Goal: Task Accomplishment & Management: Complete application form

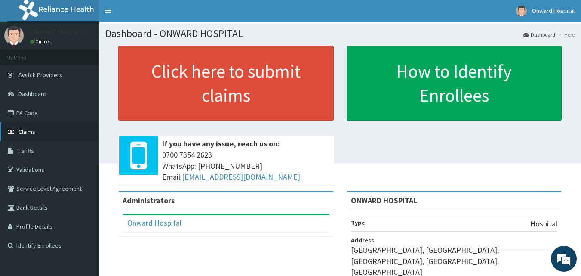
click at [40, 133] on link "Claims" at bounding box center [49, 131] width 99 height 19
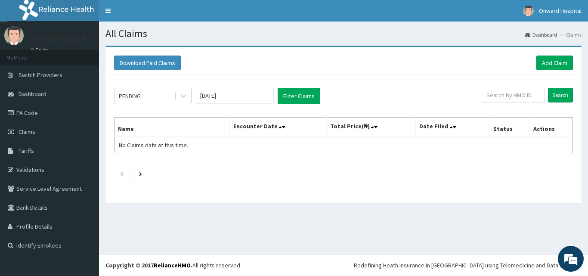
click at [555, 55] on div "Download Paid Claims Add Claim" at bounding box center [343, 63] width 467 height 24
click at [551, 62] on link "Add Claim" at bounding box center [554, 62] width 37 height 15
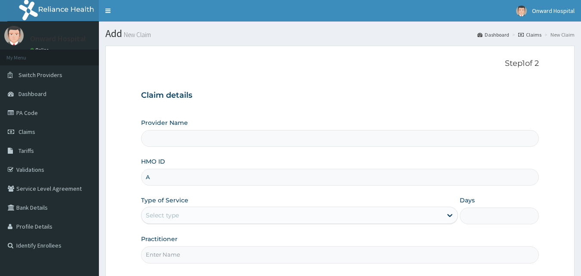
type input "AC"
type input "ONWARD HOSPITAL"
type input "ACT/10105/C"
click at [197, 213] on div "Select type" at bounding box center [292, 215] width 301 height 14
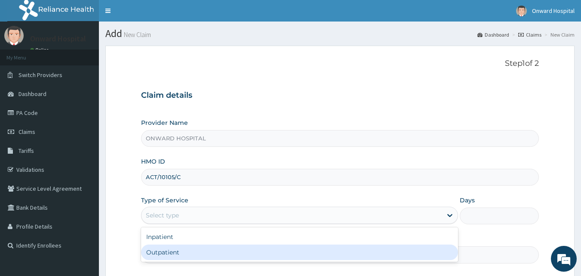
click at [182, 254] on div "Outpatient" at bounding box center [299, 251] width 317 height 15
type input "1"
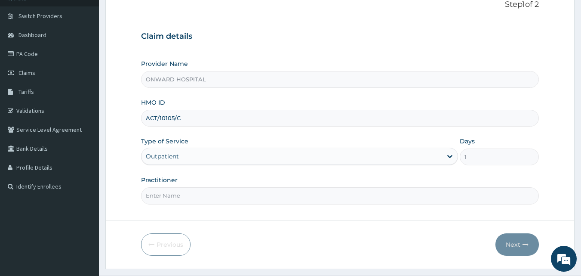
scroll to position [80, 0]
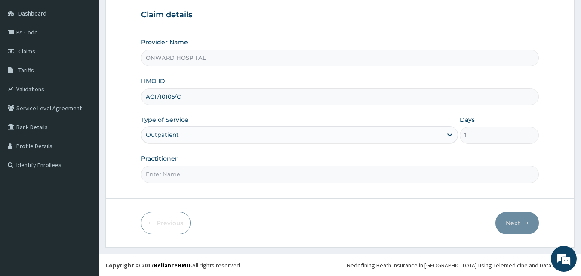
drag, startPoint x: 179, startPoint y: 171, endPoint x: 178, endPoint y: 176, distance: 5.7
click at [179, 171] on input "Practitioner" at bounding box center [340, 174] width 398 height 17
type input "DR ADEGBUYI"
click at [519, 221] on button "Next" at bounding box center [517, 223] width 43 height 22
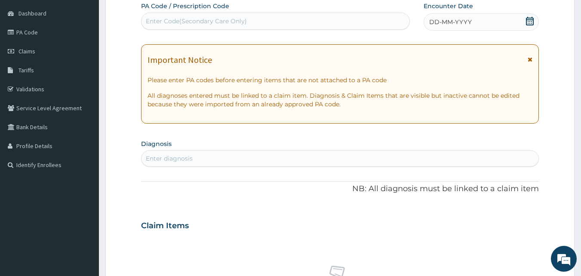
click at [485, 24] on div "DD-MM-YYYY" at bounding box center [481, 21] width 115 height 17
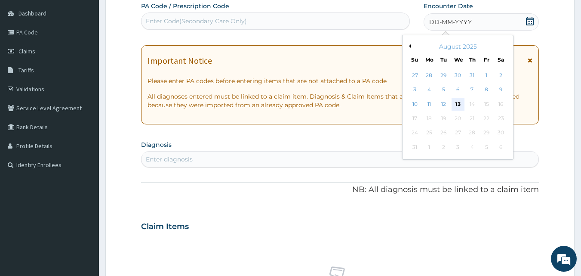
click at [455, 104] on div "13" at bounding box center [458, 104] width 13 height 13
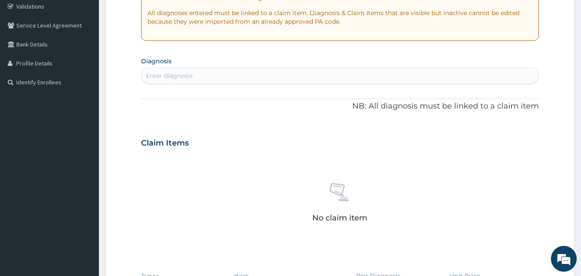
scroll to position [166, 0]
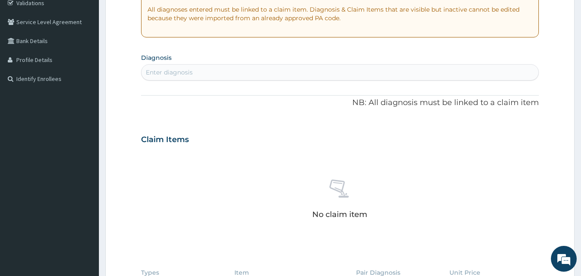
click at [231, 72] on div "Enter diagnosis" at bounding box center [340, 72] width 397 height 14
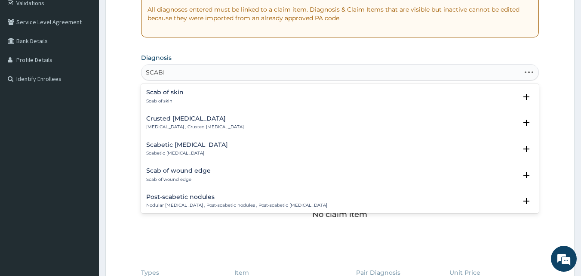
type input "[MEDICAL_DATA]"
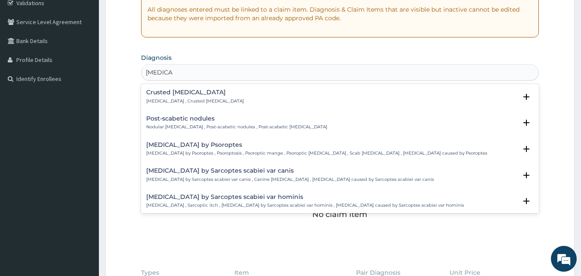
scroll to position [5, 0]
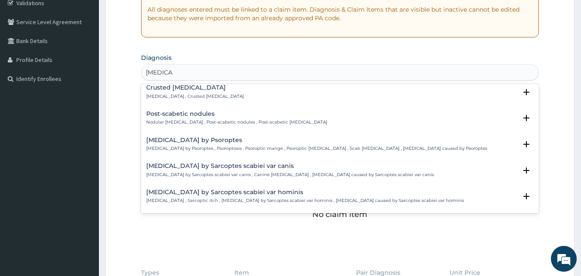
click at [180, 87] on h4 "Crusted [MEDICAL_DATA]" at bounding box center [195, 87] width 98 height 6
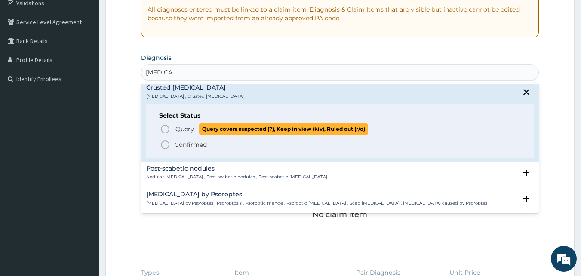
click at [165, 133] on icon "status option query" at bounding box center [165, 129] width 10 height 10
click at [165, 125] on div "PA Code / Prescription Code Enter Code(Secondary Care Only) Encounter Date 13-0…" at bounding box center [340, 138] width 398 height 445
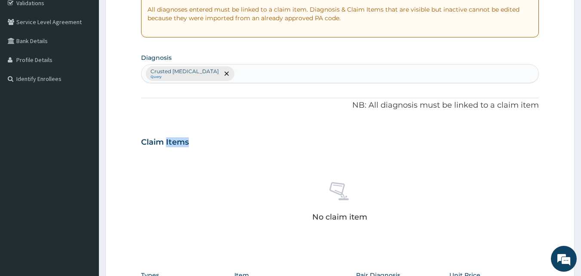
click at [165, 124] on div "PA Code / Prescription Code Enter Code(Secondary Care Only) Encounter Date 13-0…" at bounding box center [340, 140] width 398 height 448
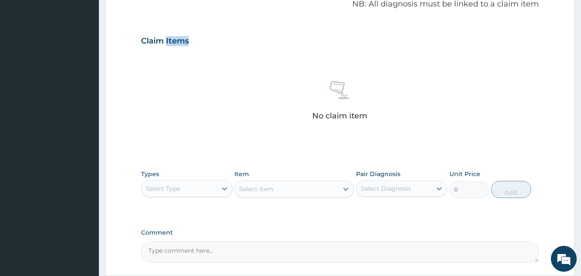
scroll to position [296, 0]
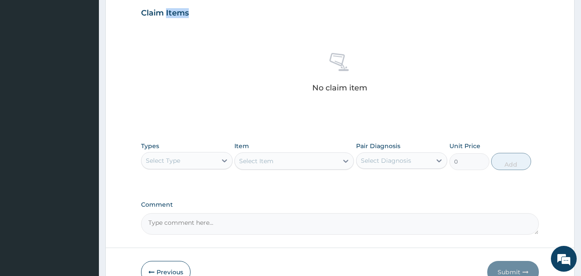
click at [175, 155] on div "Select Type" at bounding box center [179, 161] width 75 height 14
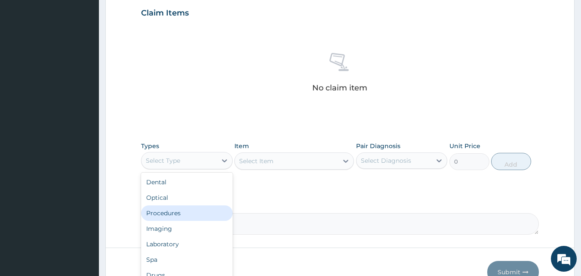
click at [163, 219] on div "Procedures" at bounding box center [187, 212] width 92 height 15
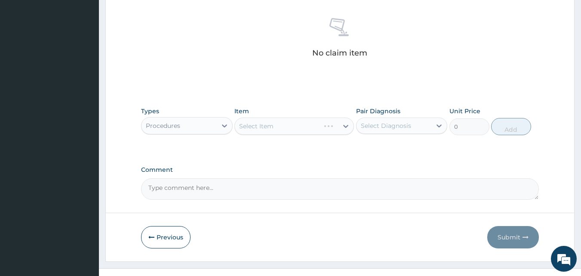
scroll to position [345, 0]
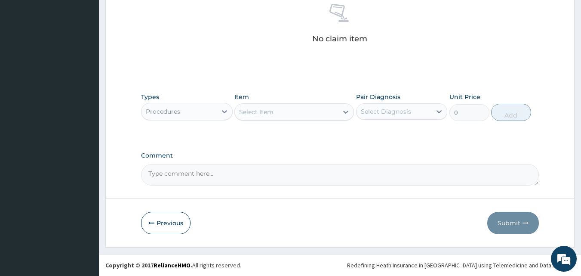
click at [274, 114] on div "Select Item" at bounding box center [286, 112] width 103 height 14
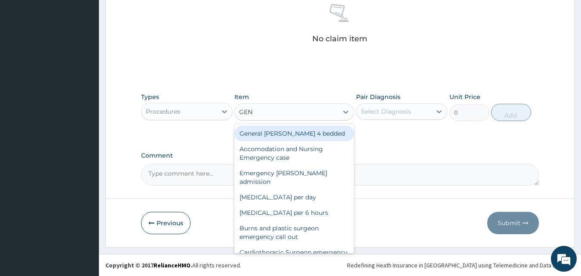
type input "GENE"
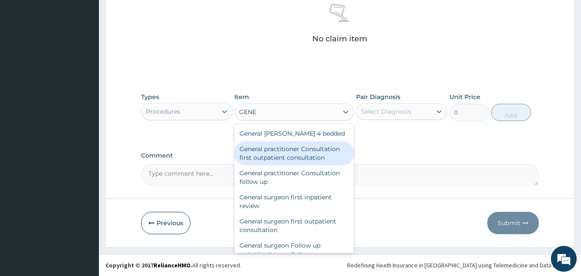
click at [264, 151] on div "General practitioner Consultation first outpatient consultation" at bounding box center [294, 153] width 120 height 24
type input "3795"
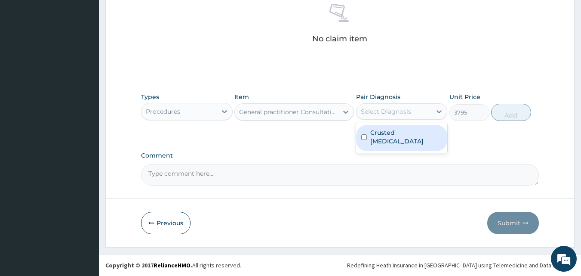
drag, startPoint x: 388, startPoint y: 114, endPoint x: 386, endPoint y: 123, distance: 8.9
click at [388, 114] on div "Select Diagnosis" at bounding box center [386, 111] width 50 height 9
click at [378, 135] on label "Crusted scabies" at bounding box center [406, 136] width 72 height 17
checkbox input "true"
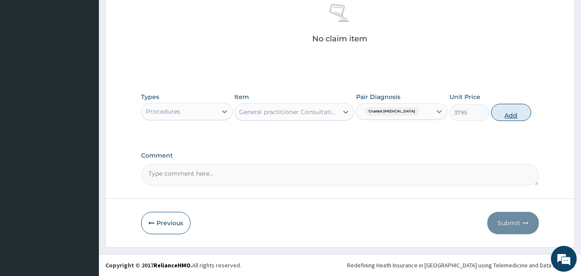
click at [499, 112] on button "Add" at bounding box center [511, 112] width 40 height 17
type input "0"
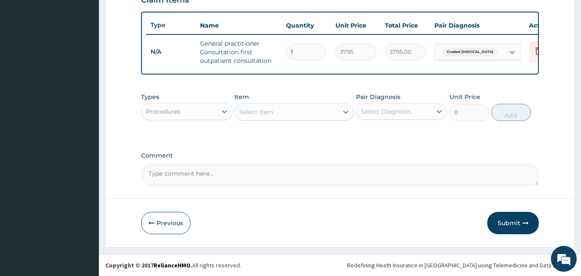
click at [189, 116] on div "Procedures" at bounding box center [179, 112] width 75 height 14
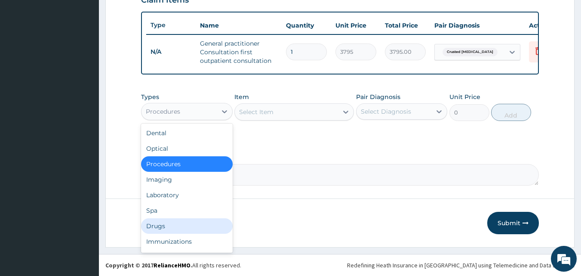
click at [172, 223] on div "Drugs" at bounding box center [187, 225] width 92 height 15
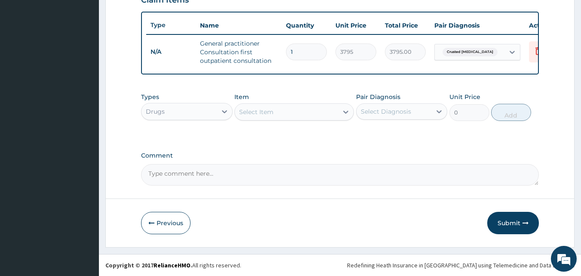
click at [249, 113] on div "Select Item" at bounding box center [256, 112] width 34 height 9
type input "MECT"
drag, startPoint x: 261, startPoint y: 132, endPoint x: 330, endPoint y: 114, distance: 71.7
click at [260, 132] on div "Mectizan" at bounding box center [294, 133] width 120 height 15
type input "126.5"
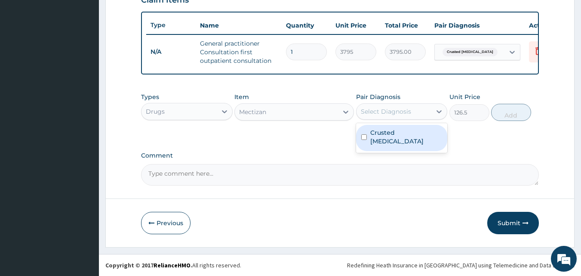
click at [407, 110] on div "Select Diagnosis" at bounding box center [386, 111] width 50 height 9
click at [396, 136] on label "Crusted scabies" at bounding box center [406, 136] width 72 height 17
checkbox input "true"
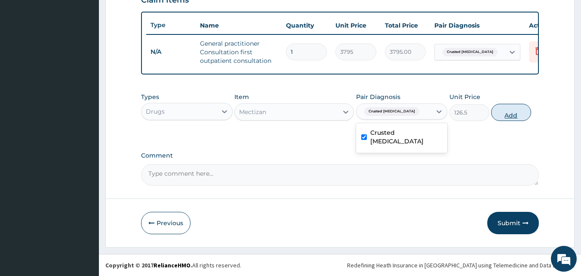
click at [503, 113] on button "Add" at bounding box center [511, 112] width 40 height 17
type input "0"
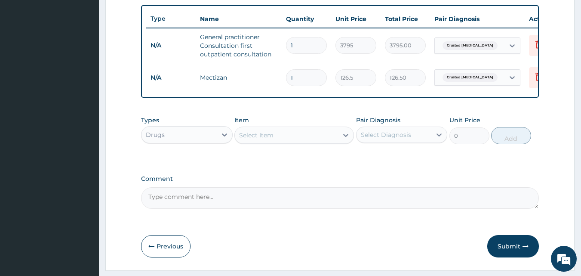
drag, startPoint x: 320, startPoint y: 73, endPoint x: 286, endPoint y: 80, distance: 35.1
click at [286, 80] on div "1" at bounding box center [306, 77] width 41 height 17
type input "5"
type input "632.50"
type input "0.00"
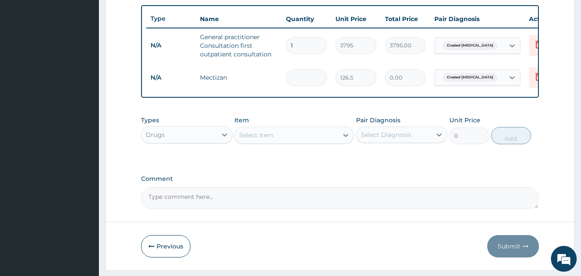
type input "4"
type input "506.00"
type input "4"
click at [293, 128] on div "Item Select Item" at bounding box center [294, 130] width 120 height 28
click at [264, 139] on div "Select Item" at bounding box center [256, 135] width 34 height 9
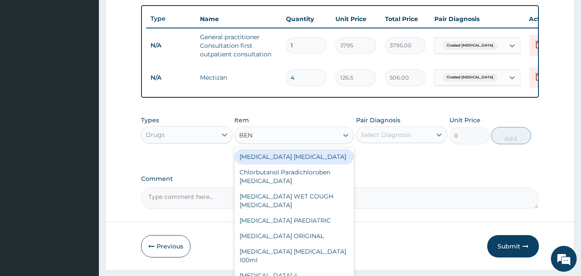
type input "BENZ"
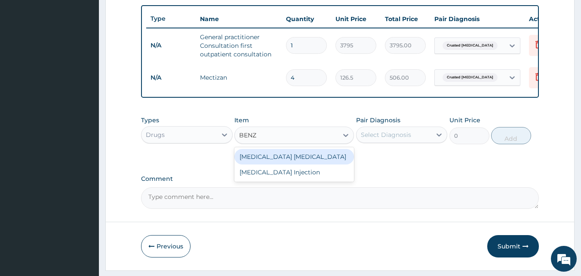
click at [298, 164] on div "OXY 10 BENZOYL PEROXIDE" at bounding box center [294, 156] width 120 height 15
type input "4427.5"
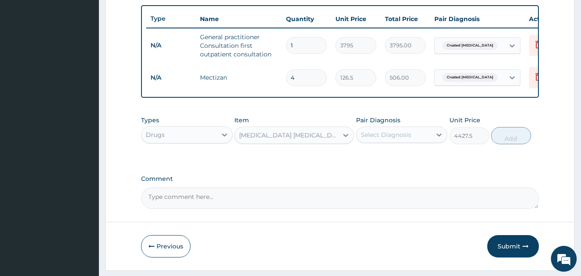
click at [376, 144] on div "Pair Diagnosis Select Diagnosis" at bounding box center [402, 130] width 92 height 28
click at [408, 139] on div "Select Diagnosis" at bounding box center [386, 134] width 50 height 9
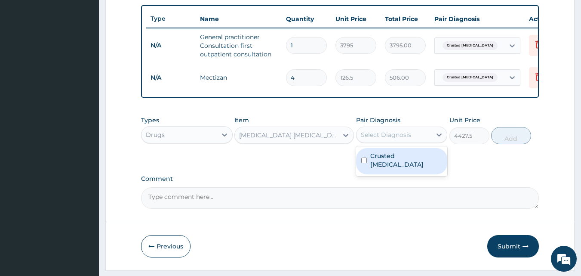
drag, startPoint x: 394, startPoint y: 161, endPoint x: 472, endPoint y: 142, distance: 80.2
click at [394, 161] on label "Crusted scabies" at bounding box center [406, 159] width 72 height 17
checkbox input "true"
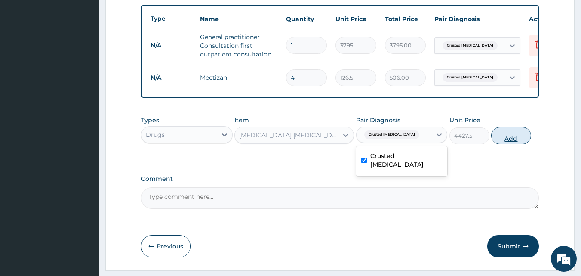
click at [504, 142] on button "Add" at bounding box center [511, 135] width 40 height 17
type input "0"
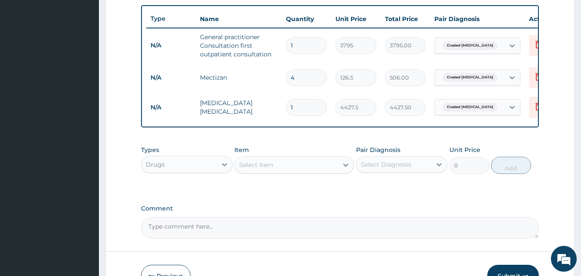
click at [276, 166] on div "Select Item" at bounding box center [286, 165] width 103 height 14
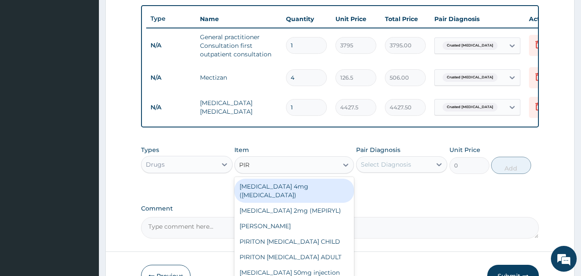
type input "PIRI"
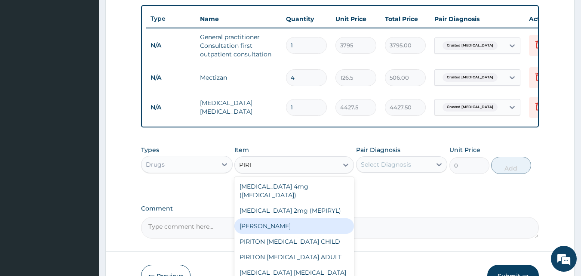
drag, startPoint x: 325, startPoint y: 220, endPoint x: 330, endPoint y: 213, distance: 8.1
click at [326, 220] on div "PIRITON TAB EVANS" at bounding box center [294, 225] width 120 height 15
type input "25.3"
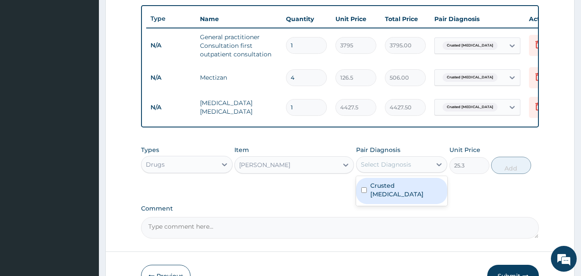
click at [368, 167] on div "Select Diagnosis" at bounding box center [386, 164] width 50 height 9
click at [379, 191] on label "Crusted scabies" at bounding box center [406, 189] width 72 height 17
checkbox input "true"
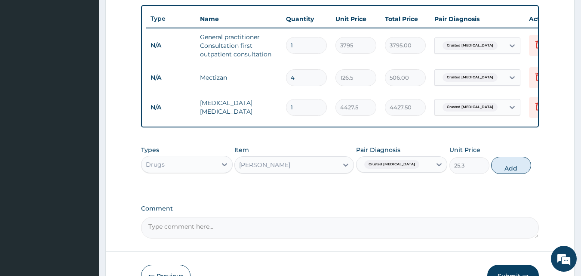
drag, startPoint x: 521, startPoint y: 175, endPoint x: 468, endPoint y: 163, distance: 54.6
click at [521, 174] on button "Add" at bounding box center [511, 165] width 40 height 17
type input "0"
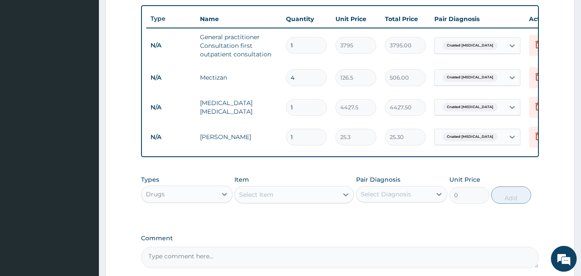
type input "0.00"
type input "7"
type input "177.10"
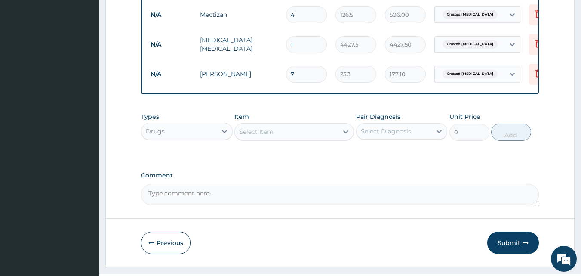
scroll to position [404, 0]
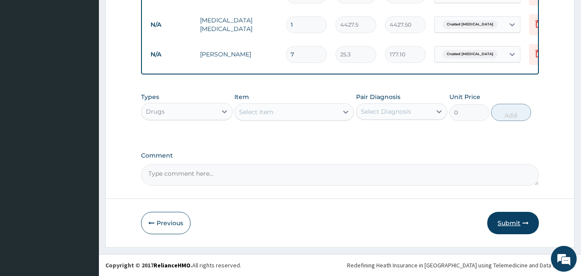
type input "7"
drag, startPoint x: 508, startPoint y: 223, endPoint x: 505, endPoint y: 218, distance: 6.4
click at [509, 223] on button "Submit" at bounding box center [513, 223] width 52 height 22
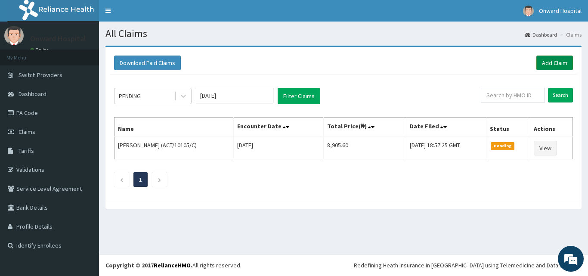
click at [561, 65] on link "Add Claim" at bounding box center [554, 62] width 37 height 15
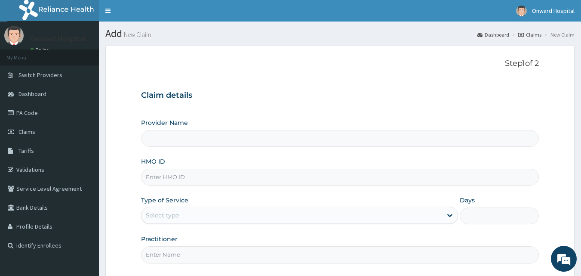
click at [175, 176] on input "HMO ID" at bounding box center [340, 177] width 398 height 17
type input "ONWARD HOSPITAL"
type input "ACT/10105/D"
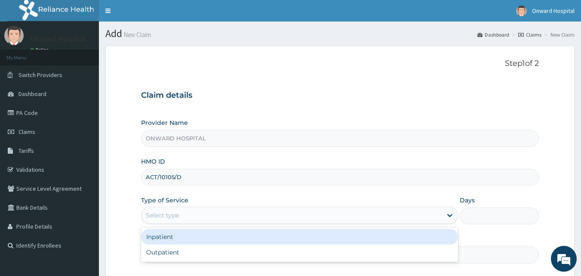
click at [164, 215] on div "Select type" at bounding box center [162, 215] width 33 height 9
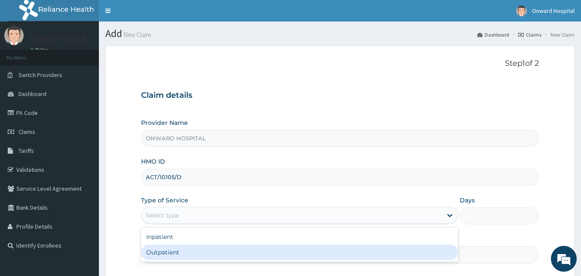
click at [167, 250] on div "Outpatient" at bounding box center [299, 251] width 317 height 15
type input "1"
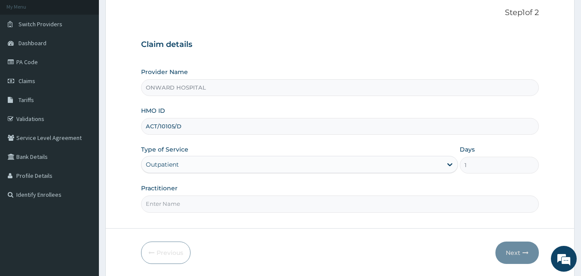
scroll to position [80, 0]
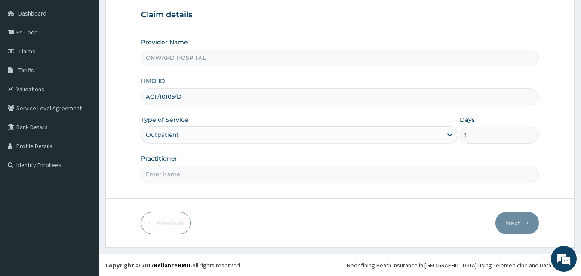
click at [185, 179] on input "Practitioner" at bounding box center [340, 174] width 398 height 17
type input "DR ADEGBUYI"
click at [517, 221] on button "Next" at bounding box center [517, 223] width 43 height 22
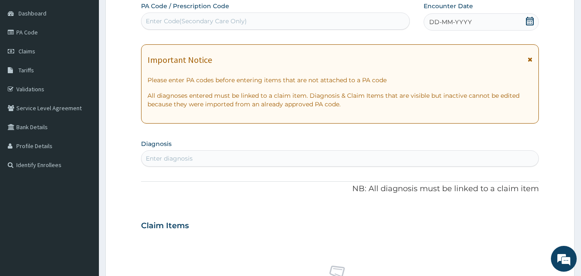
click at [480, 22] on div "DD-MM-YYYY" at bounding box center [481, 21] width 115 height 17
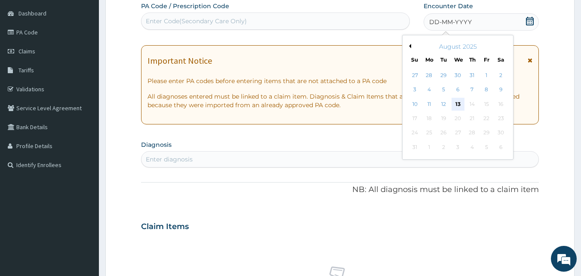
click at [456, 103] on div "13" at bounding box center [458, 104] width 13 height 13
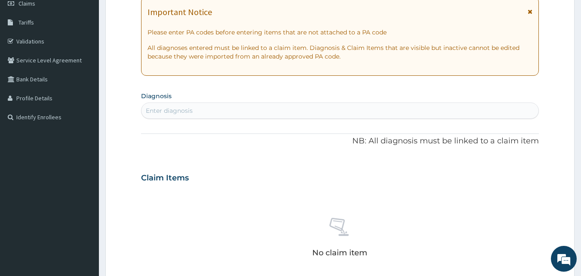
scroll to position [166, 0]
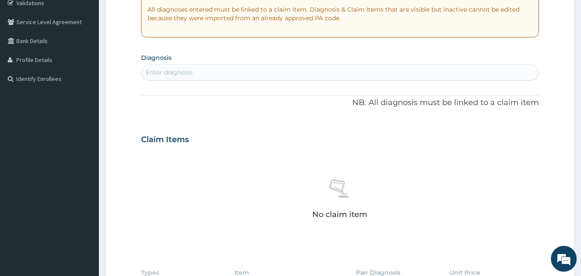
click at [192, 75] on div "Enter diagnosis" at bounding box center [169, 72] width 47 height 9
type input "SCABIES"
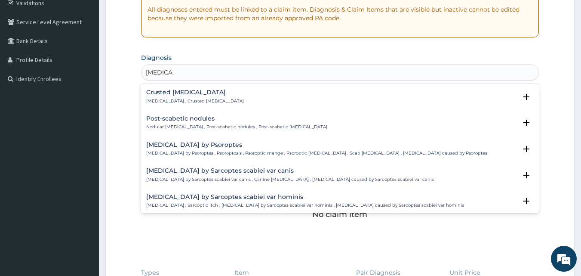
click at [183, 94] on h4 "Crusted scabies" at bounding box center [195, 92] width 98 height 6
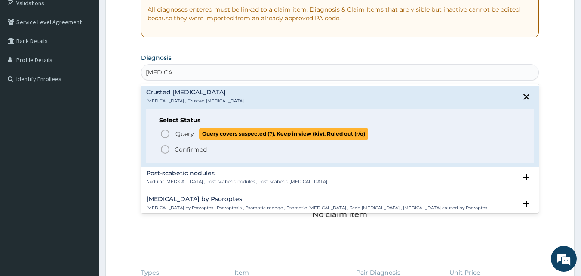
click at [164, 131] on icon "status option query" at bounding box center [165, 134] width 10 height 10
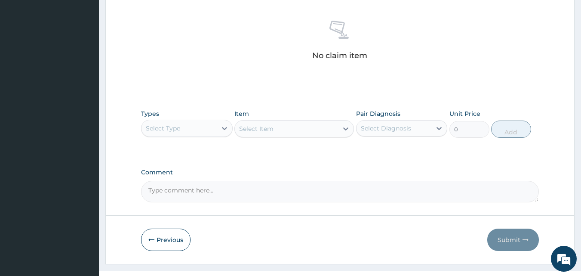
scroll to position [339, 0]
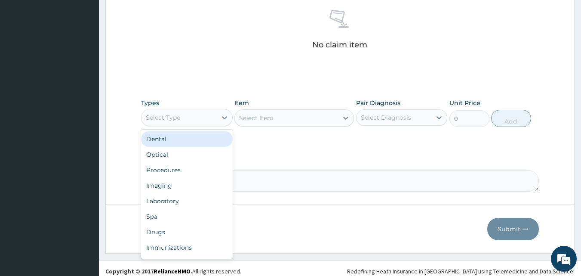
click at [171, 116] on div "Select Type" at bounding box center [163, 117] width 34 height 9
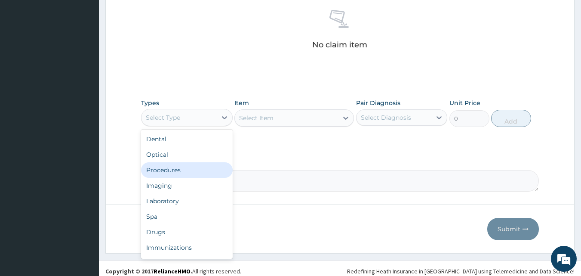
click at [179, 166] on div "Procedures" at bounding box center [187, 169] width 92 height 15
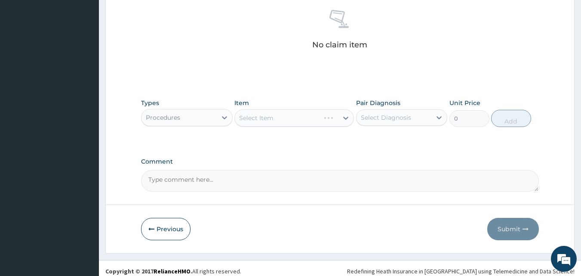
scroll to position [345, 0]
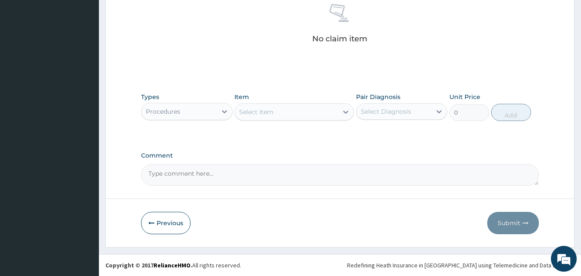
click at [270, 114] on div "Select Item" at bounding box center [256, 112] width 34 height 9
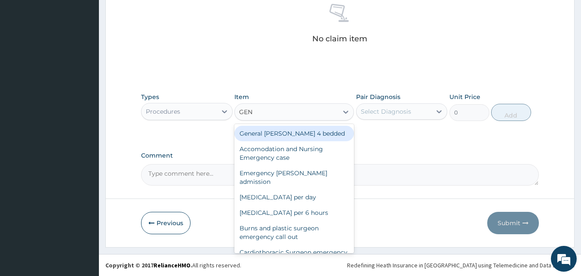
type input "GENE"
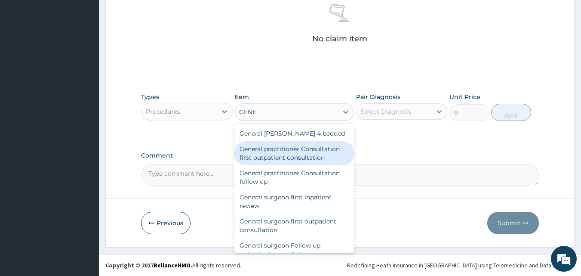
click at [272, 158] on div "General practitioner Consultation first outpatient consultation" at bounding box center [294, 153] width 120 height 24
type input "3795"
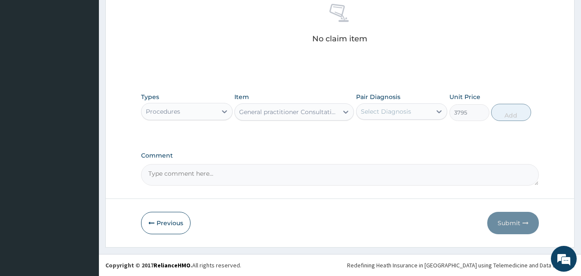
drag, startPoint x: 379, startPoint y: 112, endPoint x: 379, endPoint y: 117, distance: 4.3
click at [380, 112] on div "Select Diagnosis" at bounding box center [386, 111] width 50 height 9
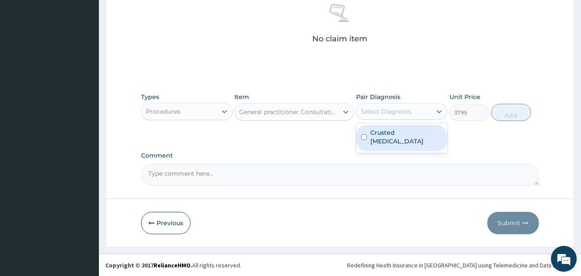
click at [375, 139] on div "Crusted scabies" at bounding box center [402, 138] width 92 height 26
checkbox input "true"
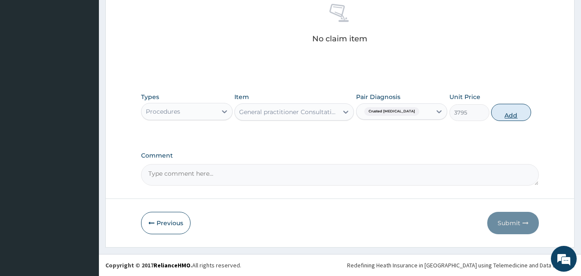
click at [515, 113] on button "Add" at bounding box center [511, 112] width 40 height 17
type input "0"
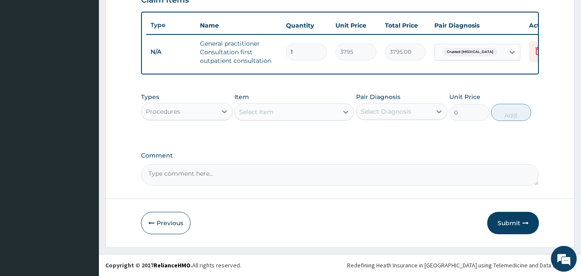
click at [172, 110] on div "Procedures" at bounding box center [163, 111] width 34 height 9
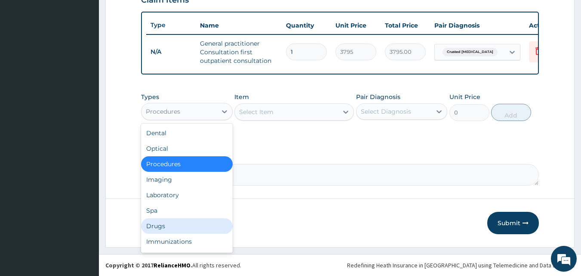
click at [161, 222] on div "Drugs" at bounding box center [187, 225] width 92 height 15
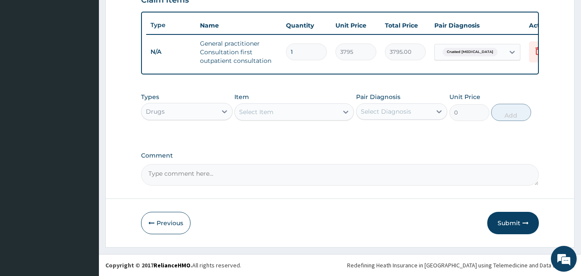
click at [256, 110] on div "Select Item" at bounding box center [256, 112] width 34 height 9
type input "MECTI"
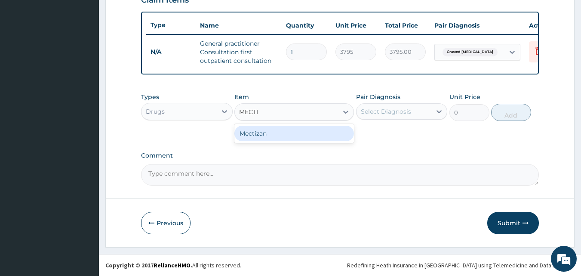
click at [268, 136] on div "Mectizan" at bounding box center [294, 133] width 120 height 15
type input "126.5"
click at [394, 114] on div "Select Diagnosis" at bounding box center [386, 111] width 50 height 9
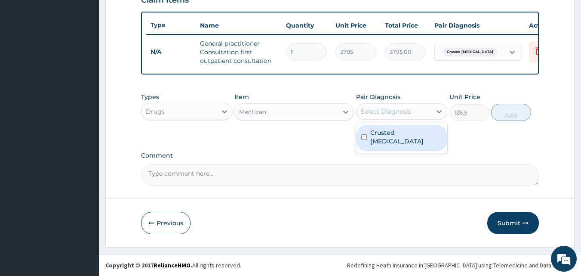
click at [388, 136] on label "Crusted scabies" at bounding box center [406, 136] width 72 height 17
checkbox input "true"
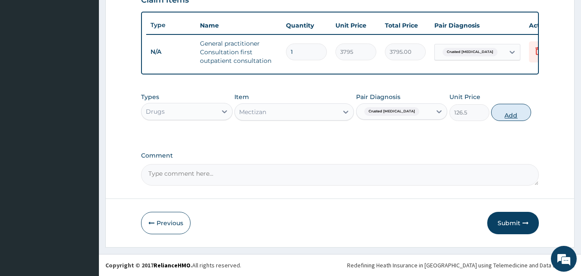
click at [504, 113] on button "Add" at bounding box center [511, 112] width 40 height 17
type input "0"
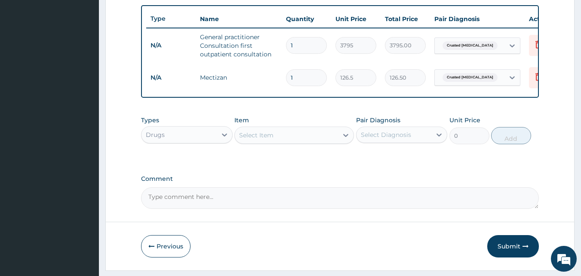
drag, startPoint x: 302, startPoint y: 80, endPoint x: 254, endPoint y: 76, distance: 48.7
click at [254, 76] on tr "N/A Mectizan 1 126.5 126.50 Crusted scabies Delete" at bounding box center [357, 78] width 422 height 30
type input "4"
type input "506.00"
type input "4"
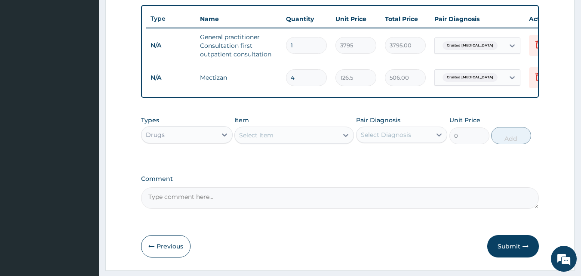
click at [260, 139] on div "Select Item" at bounding box center [256, 135] width 34 height 9
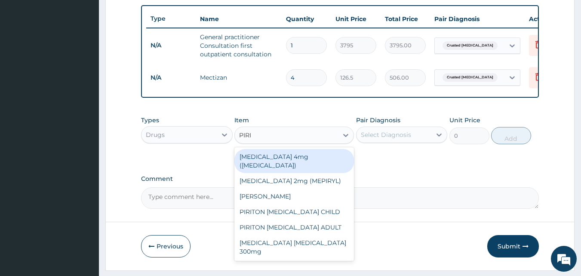
type input "PIRIT"
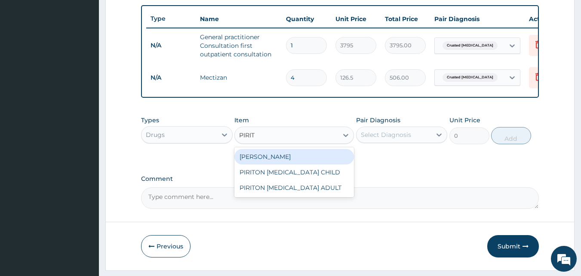
click at [269, 161] on div "PIRITON TAB EVANS" at bounding box center [294, 156] width 120 height 15
type input "25.3"
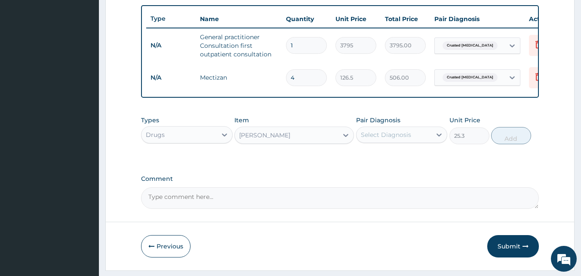
click at [401, 139] on div "Select Diagnosis" at bounding box center [386, 134] width 50 height 9
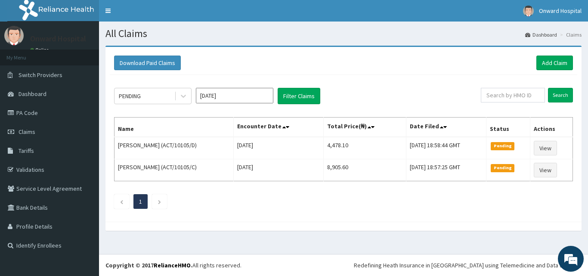
click at [552, 51] on div "Download Paid Claims Add Claim × Note you can only download claims within a max…" at bounding box center [343, 134] width 476 height 175
click at [548, 61] on link "Add Claim" at bounding box center [554, 62] width 37 height 15
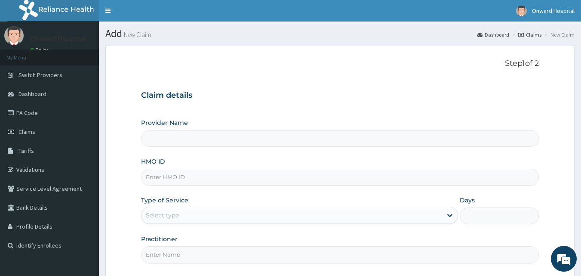
type input "ONWARD HOSPITAL"
click at [179, 176] on input "HMO ID" at bounding box center [340, 177] width 398 height 17
type input "FMP/10264/C"
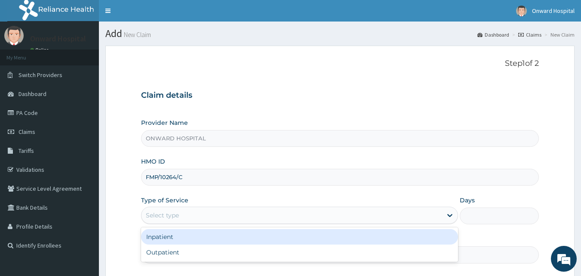
click at [169, 219] on div "Select type" at bounding box center [162, 215] width 33 height 9
click at [167, 247] on div "Outpatient" at bounding box center [299, 251] width 317 height 15
type input "1"
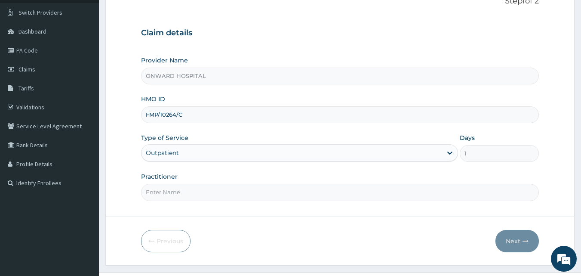
scroll to position [80, 0]
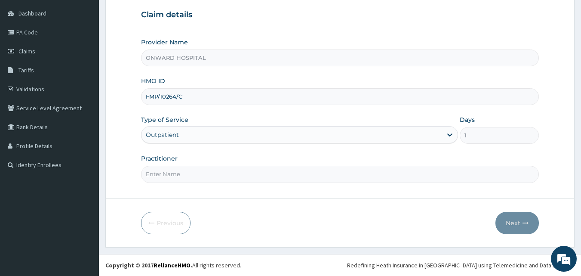
drag, startPoint x: 178, startPoint y: 168, endPoint x: 170, endPoint y: 176, distance: 10.7
click at [178, 168] on input "Practitioner" at bounding box center [340, 174] width 398 height 17
type input "DR ADESIYAN"
click at [514, 219] on button "Next" at bounding box center [517, 223] width 43 height 22
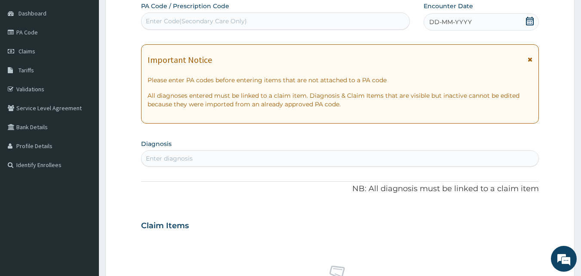
click at [437, 20] on span "DD-MM-YYYY" at bounding box center [450, 22] width 43 height 9
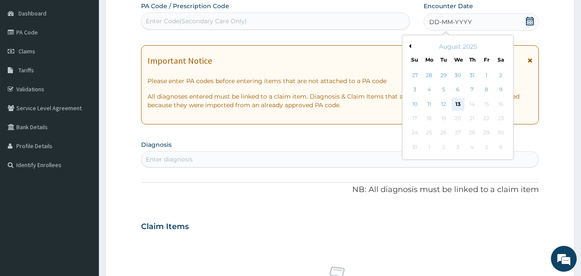
click at [455, 109] on div "13" at bounding box center [458, 104] width 13 height 13
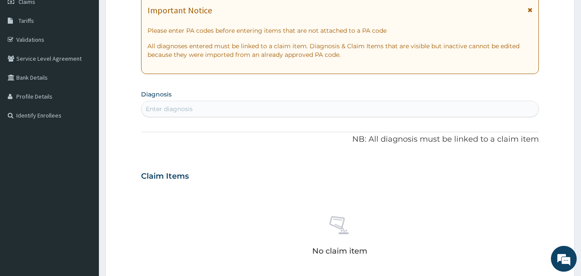
scroll to position [166, 0]
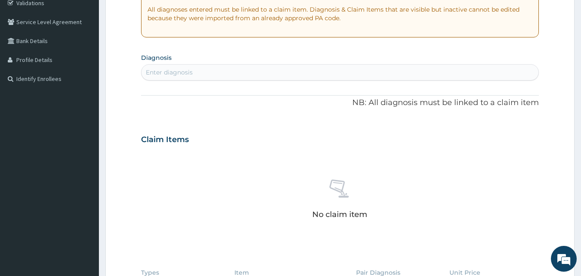
click at [183, 76] on div "Enter diagnosis" at bounding box center [169, 72] width 47 height 9
type input "MALAR"
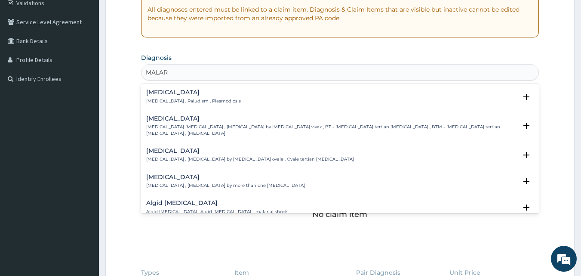
click at [158, 97] on div "Malaria Malaria , Paludism , Plasmodiosis" at bounding box center [193, 96] width 95 height 15
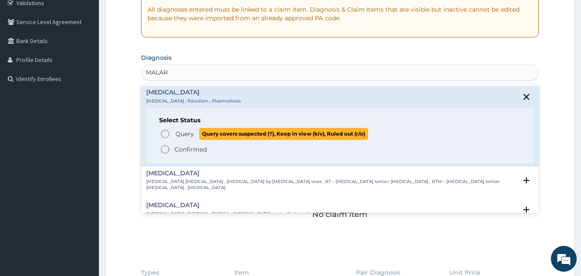
click at [166, 132] on icon "status option query" at bounding box center [165, 134] width 10 height 10
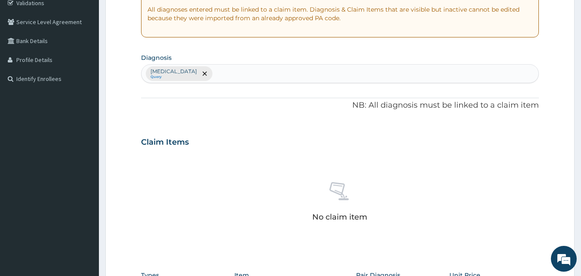
click at [224, 75] on div "Malaria Query" at bounding box center [340, 74] width 397 height 18
type input "UPPER RES"
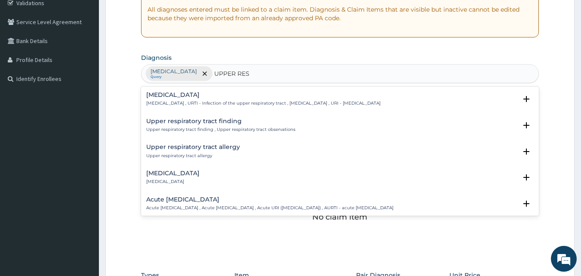
click at [225, 94] on div "Upper respiratory infection Upper respiratory infection , URTI - Infection of t…" at bounding box center [340, 101] width 398 height 26
click at [177, 94] on h4 "Upper respiratory infection" at bounding box center [263, 95] width 234 height 6
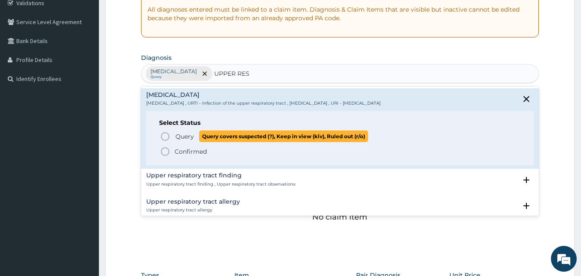
click at [163, 136] on icon "status option query" at bounding box center [165, 136] width 10 height 10
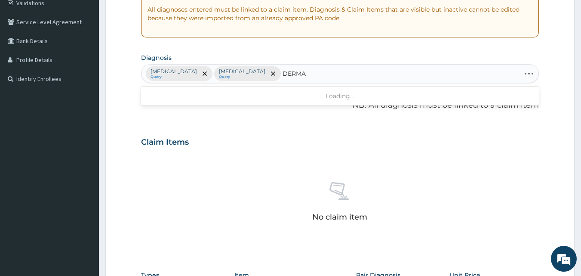
type input "DERMAT"
drag, startPoint x: 303, startPoint y: 75, endPoint x: 276, endPoint y: 81, distance: 27.3
click at [276, 81] on div "Malaria Query Upper respiratory infection Query" at bounding box center [340, 74] width 397 height 18
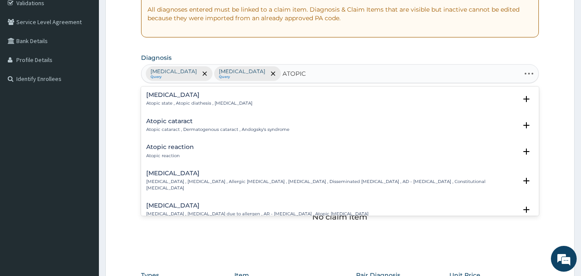
type input "ATOPIC"
click at [174, 176] on h4 "Atopic dermatitis" at bounding box center [331, 173] width 371 height 6
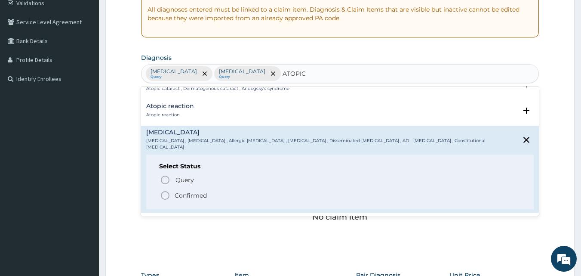
scroll to position [86, 0]
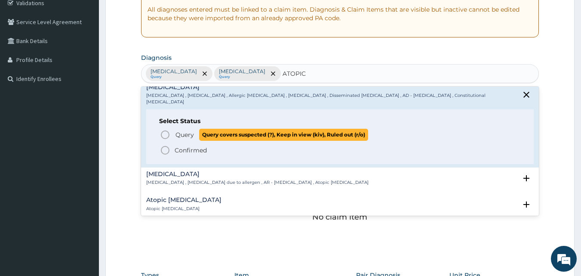
click at [166, 129] on icon "status option query" at bounding box center [165, 134] width 10 height 10
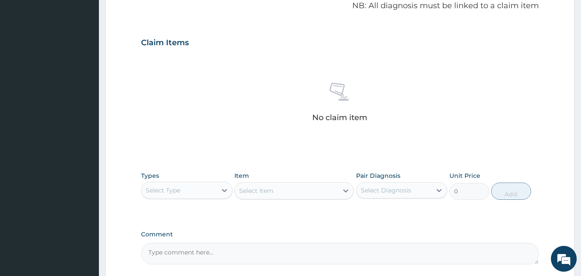
scroll to position [345, 0]
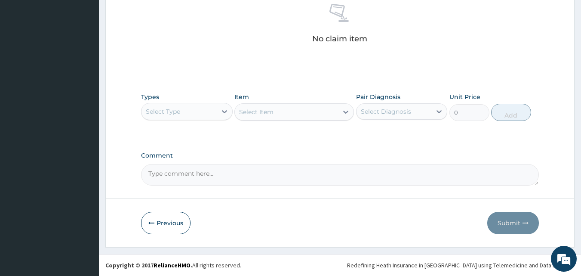
click at [178, 111] on div "Select Type" at bounding box center [163, 111] width 34 height 9
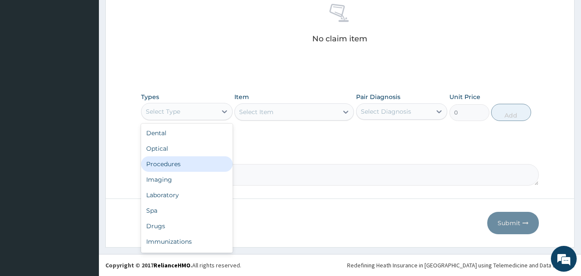
click at [166, 164] on div "Procedures" at bounding box center [187, 163] width 92 height 15
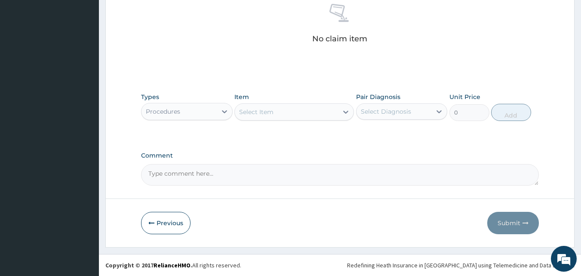
click at [292, 114] on div "Select Item" at bounding box center [286, 112] width 103 height 14
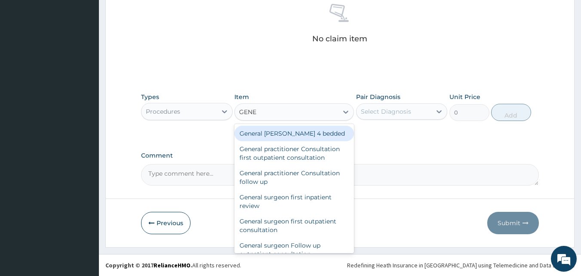
type input "GENER"
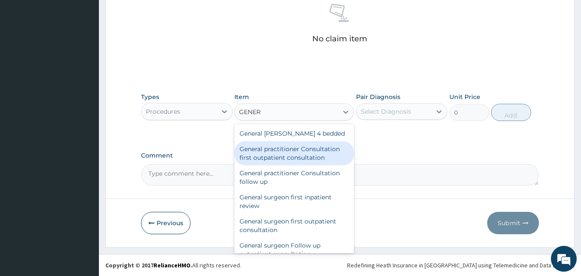
drag, startPoint x: 295, startPoint y: 160, endPoint x: 371, endPoint y: 126, distance: 83.2
click at [297, 158] on div "General practitioner Consultation first outpatient consultation" at bounding box center [294, 153] width 120 height 24
type input "3795"
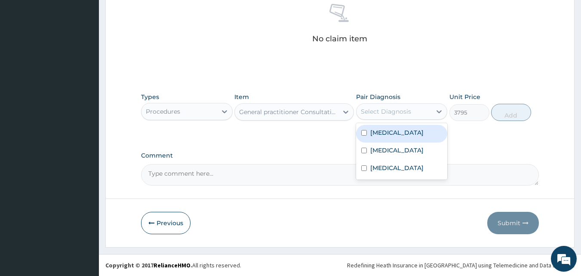
click at [391, 113] on div "Select Diagnosis" at bounding box center [386, 111] width 50 height 9
click at [400, 139] on div "Malaria" at bounding box center [402, 134] width 92 height 18
checkbox input "true"
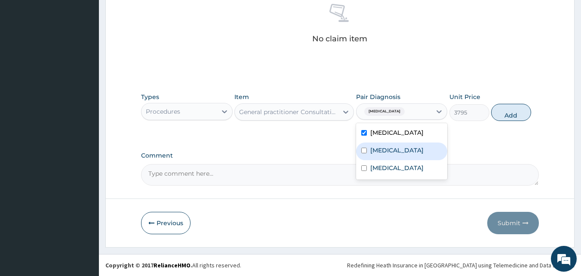
click at [400, 152] on label "Upper respiratory infection" at bounding box center [396, 150] width 53 height 9
checkbox input "true"
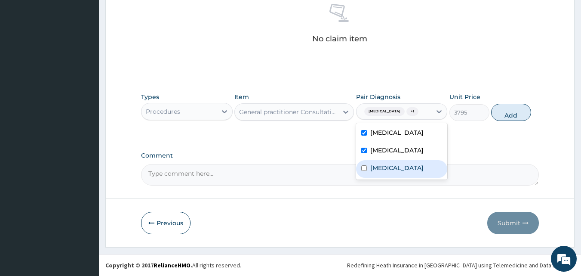
click at [396, 172] on label "Atopic dermatitis" at bounding box center [396, 167] width 53 height 9
checkbox input "true"
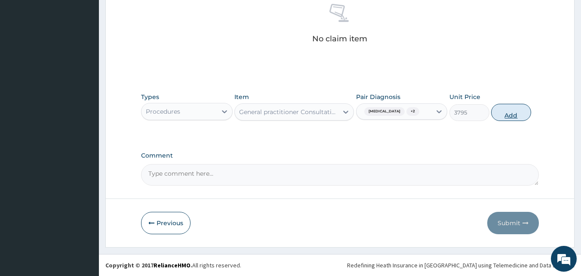
click at [506, 114] on button "Add" at bounding box center [511, 112] width 40 height 17
type input "0"
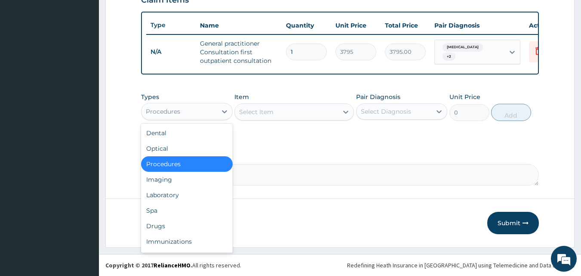
drag, startPoint x: 182, startPoint y: 109, endPoint x: 178, endPoint y: 115, distance: 6.9
click at [181, 109] on div "Procedures" at bounding box center [179, 112] width 75 height 14
click at [175, 203] on div "Spa" at bounding box center [187, 210] width 92 height 15
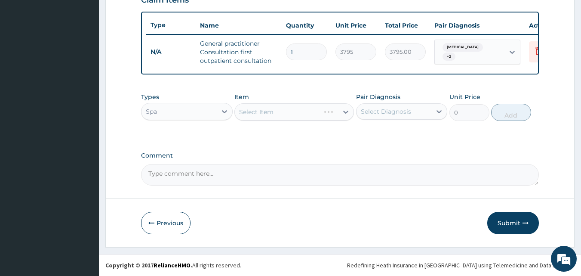
click at [170, 105] on div "Types option Spa, selected. Select is focused ,type to refine list, press Down …" at bounding box center [187, 106] width 92 height 28
click at [185, 105] on div "Spa" at bounding box center [179, 112] width 75 height 14
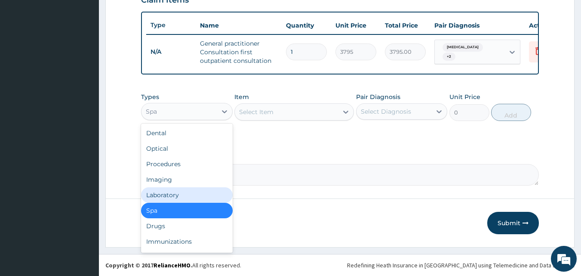
click at [173, 192] on div "Laboratory" at bounding box center [187, 194] width 92 height 15
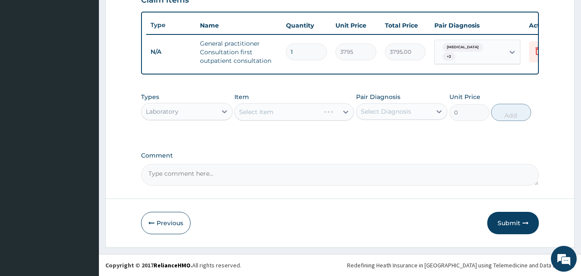
click at [249, 111] on div "Select Item" at bounding box center [294, 111] width 120 height 17
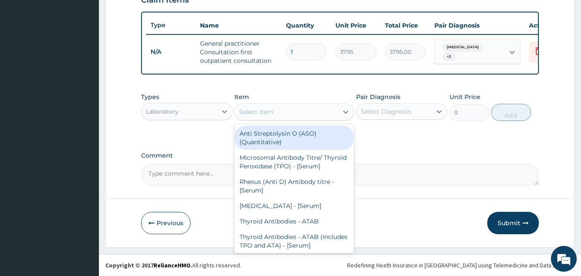
click at [248, 111] on div "Select Item" at bounding box center [256, 112] width 34 height 9
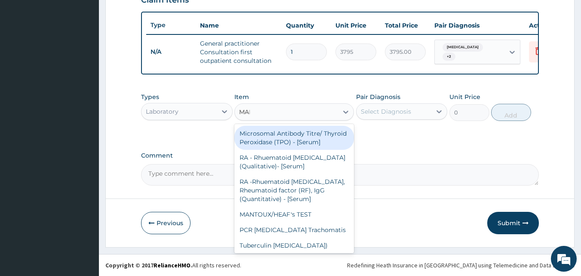
type input "MALA"
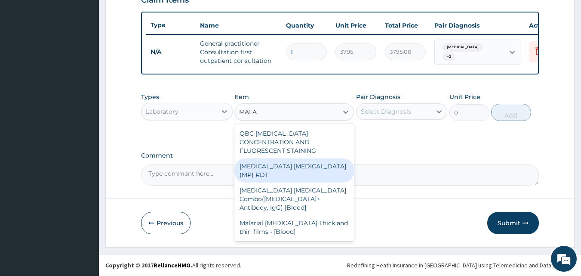
drag, startPoint x: 279, startPoint y: 158, endPoint x: 303, endPoint y: 159, distance: 24.5
click at [278, 158] on div "MALARIA PARASITE (MP) RDT" at bounding box center [294, 170] width 120 height 24
type input "1725"
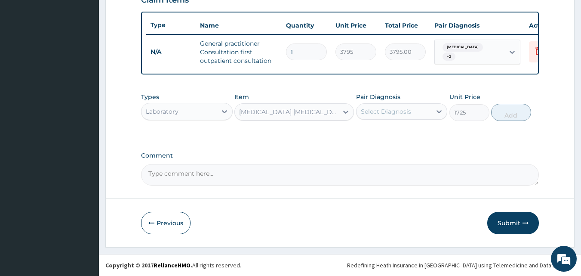
click at [388, 115] on div "Select Diagnosis" at bounding box center [386, 111] width 50 height 9
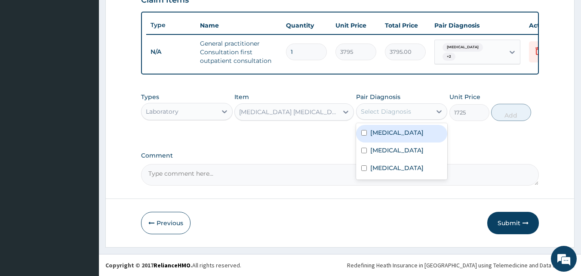
click at [383, 133] on label "Malaria" at bounding box center [396, 132] width 53 height 9
checkbox input "true"
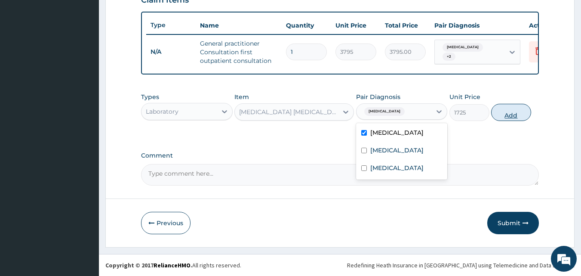
click at [516, 117] on button "Add" at bounding box center [511, 112] width 40 height 17
type input "0"
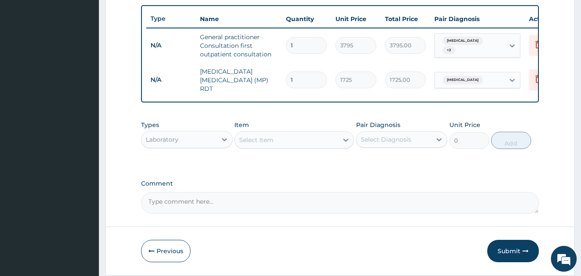
click at [308, 139] on div "Select Item" at bounding box center [286, 140] width 103 height 14
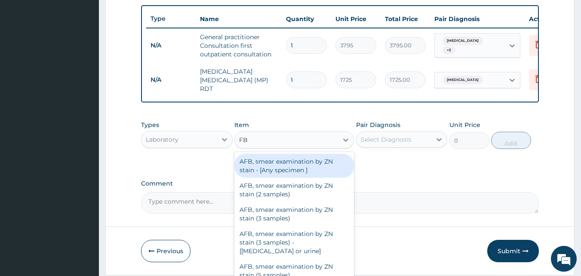
type input "FBC"
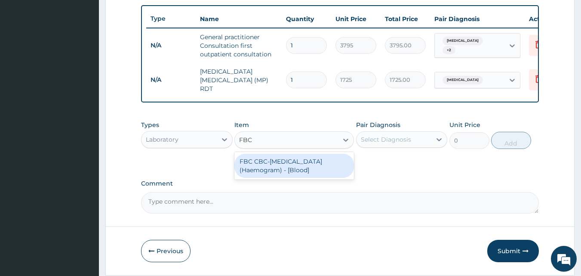
drag, startPoint x: 289, startPoint y: 170, endPoint x: 311, endPoint y: 166, distance: 22.7
click at [291, 170] on div "FBC CBC-Complete Blood Count (Haemogram) - [Blood]" at bounding box center [294, 166] width 120 height 24
type input "4600"
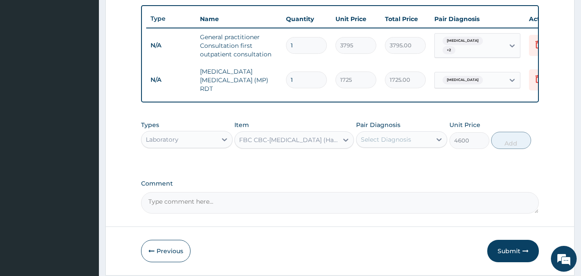
click at [362, 141] on div "Select Diagnosis" at bounding box center [386, 139] width 50 height 9
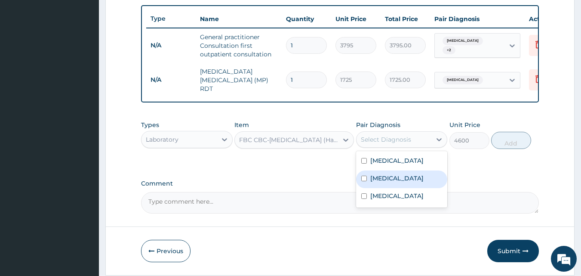
click at [374, 182] on label "Upper respiratory infection" at bounding box center [396, 178] width 53 height 9
checkbox input "true"
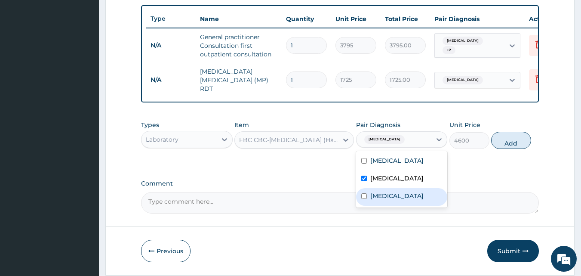
drag, startPoint x: 382, startPoint y: 206, endPoint x: 462, endPoint y: 181, distance: 83.9
click at [383, 200] on label "Atopic dermatitis" at bounding box center [396, 195] width 53 height 9
checkbox input "true"
drag, startPoint x: 509, startPoint y: 138, endPoint x: 501, endPoint y: 145, distance: 10.1
click at [508, 139] on div "Types Laboratory Item FBC CBC-Complete Blood Count (Haemogram) - [Blood] Pair D…" at bounding box center [340, 134] width 398 height 37
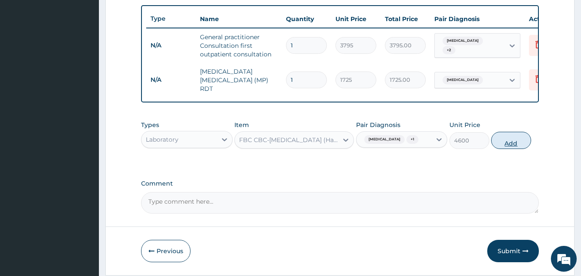
click at [496, 149] on button "Add" at bounding box center [511, 140] width 40 height 17
type input "0"
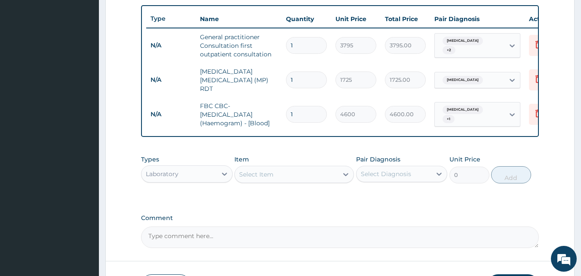
click at [196, 181] on div "Laboratory" at bounding box center [179, 174] width 75 height 14
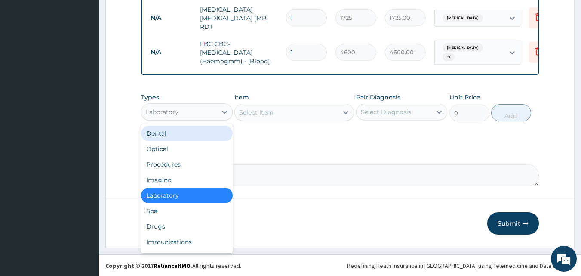
scroll to position [29, 0]
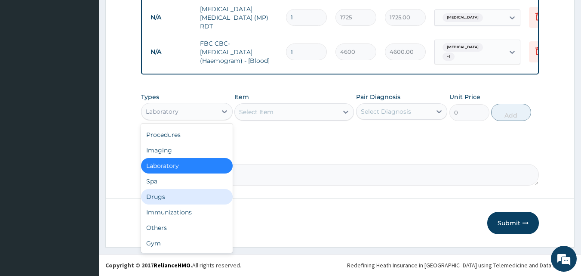
click at [180, 197] on div "Drugs" at bounding box center [187, 196] width 92 height 15
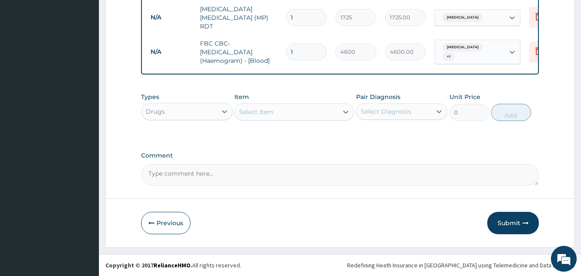
click at [259, 113] on div "Select Item" at bounding box center [256, 112] width 34 height 9
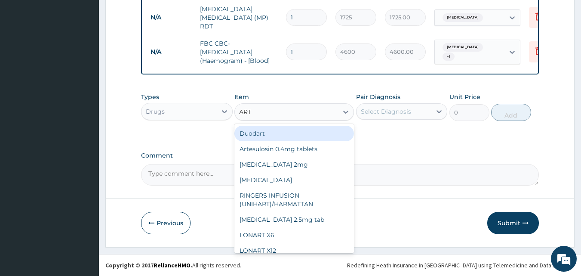
type input "ARTE"
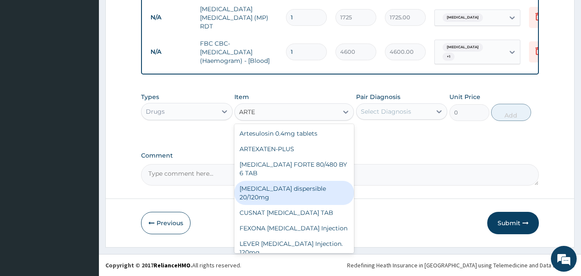
click at [311, 192] on div "Coartem dispersible 20/120mg" at bounding box center [294, 193] width 120 height 24
type input "120.175"
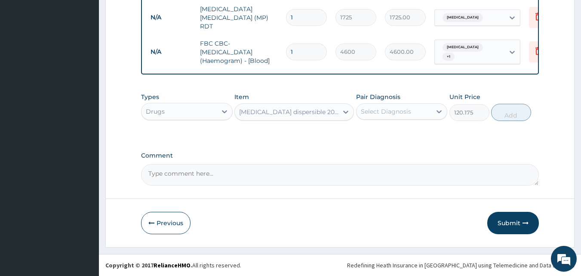
click at [388, 110] on div "Select Diagnosis" at bounding box center [386, 111] width 50 height 9
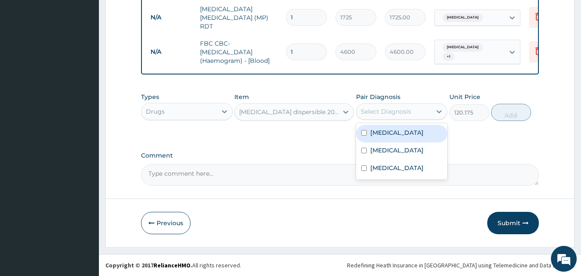
click at [381, 131] on label "Malaria" at bounding box center [396, 132] width 53 height 9
checkbox input "true"
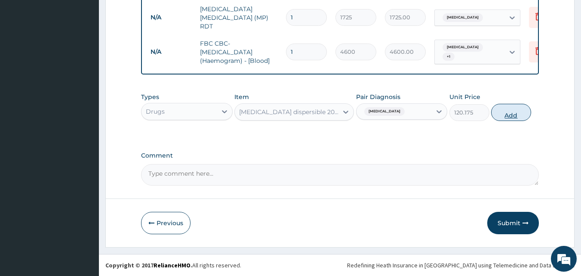
click at [502, 117] on button "Add" at bounding box center [511, 112] width 40 height 17
type input "0"
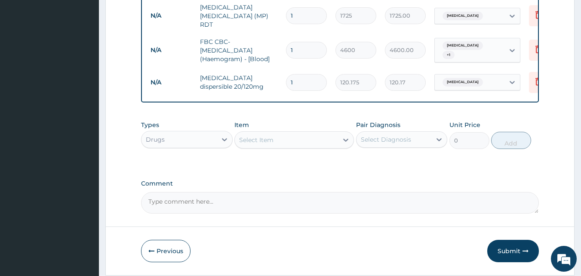
type input "12"
type input "1442.10"
type input "12"
click at [305, 142] on div "Select Item" at bounding box center [286, 140] width 103 height 14
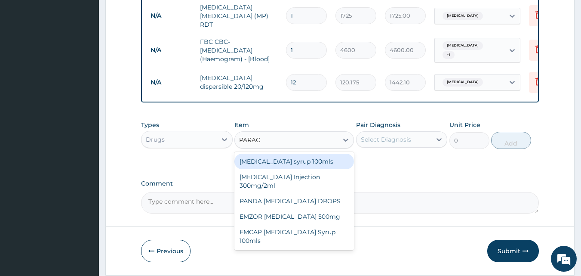
type input "PARACE"
click at [282, 169] on div "Paracetamol syrup 100mls" at bounding box center [294, 161] width 120 height 15
type input "759"
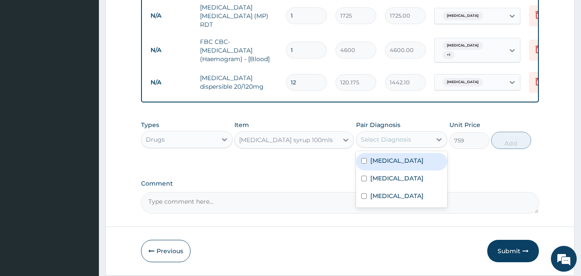
click at [380, 139] on div "Select Diagnosis" at bounding box center [386, 139] width 50 height 9
click at [391, 163] on label "Malaria" at bounding box center [396, 160] width 53 height 9
checkbox input "true"
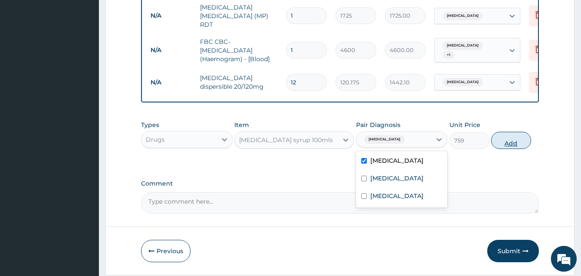
click at [521, 139] on div "Types Drugs Item Paracetamol syrup 100mls Pair Diagnosis option Malaria, select…" at bounding box center [340, 134] width 398 height 37
click at [521, 140] on button "Add" at bounding box center [511, 140] width 40 height 17
type input "0"
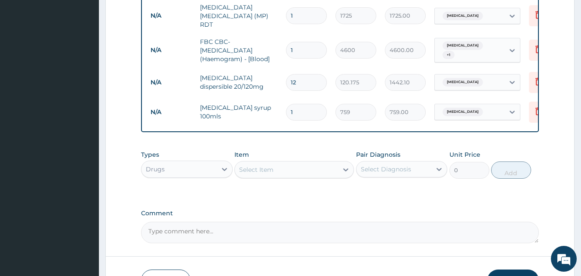
click at [302, 176] on div "Select Item" at bounding box center [286, 170] width 103 height 14
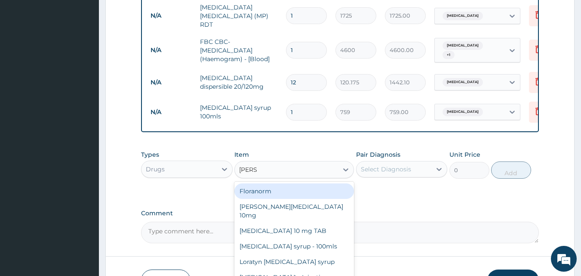
type input "LORAT"
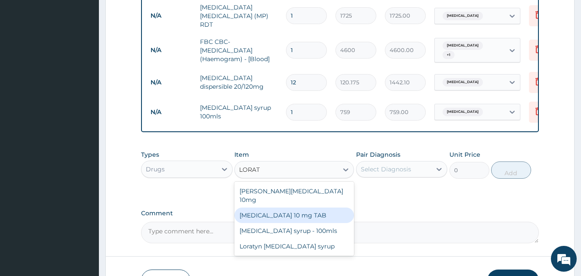
click at [321, 207] on div "LORATADINE 10 mg TAB" at bounding box center [294, 214] width 120 height 15
type input "63.25"
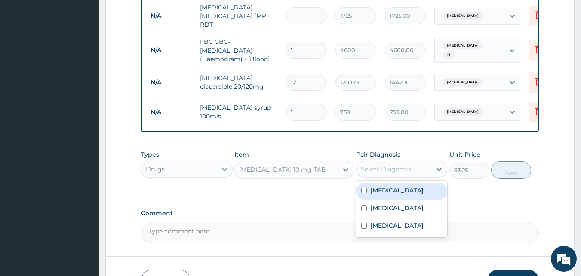
click at [402, 167] on div "Select Diagnosis" at bounding box center [386, 169] width 50 height 9
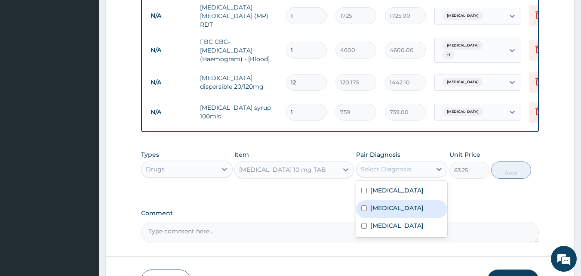
click at [421, 212] on label "Upper respiratory infection" at bounding box center [396, 207] width 53 height 9
checkbox input "true"
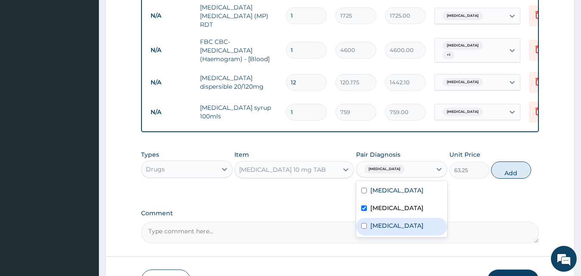
click at [425, 231] on div "Atopic dermatitis" at bounding box center [402, 227] width 92 height 18
checkbox input "true"
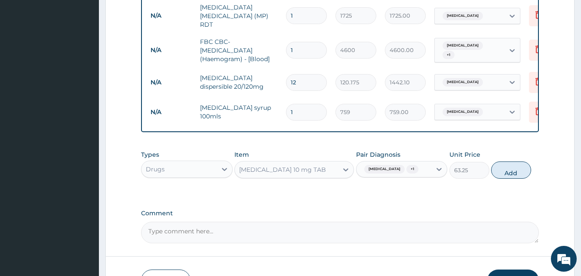
click at [530, 167] on div "Types Drugs Item LORATADINE 10 mg TAB Pair Diagnosis Upper respiratory infectio…" at bounding box center [340, 164] width 398 height 37
click at [507, 179] on button "Add" at bounding box center [511, 169] width 40 height 17
type input "0"
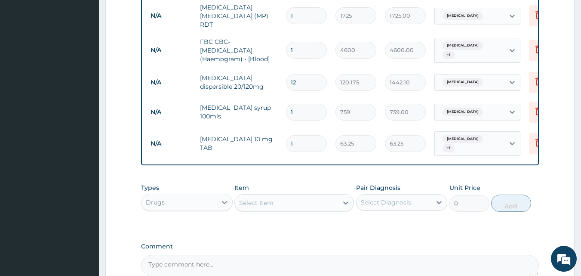
type input "0.00"
type input "5"
type input "316.25"
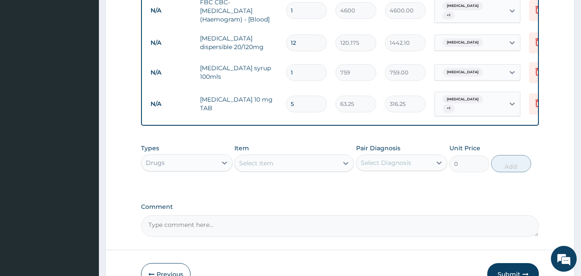
scroll to position [471, 0]
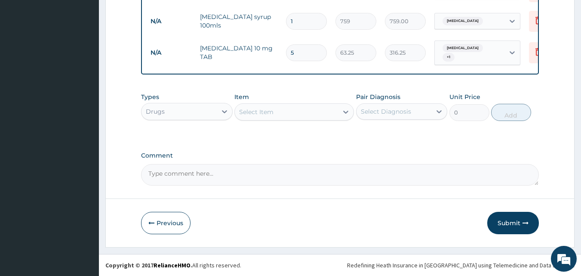
type input "5"
click at [274, 111] on div "Select Item" at bounding box center [286, 112] width 103 height 14
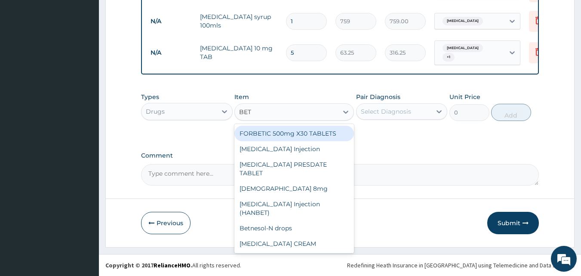
type input "BETA"
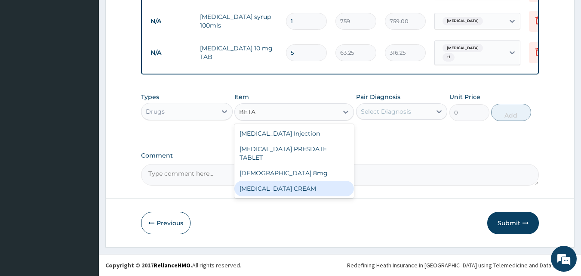
click at [308, 183] on div "BETAMETHASONE CREAM" at bounding box center [294, 188] width 120 height 15
type input "885.5"
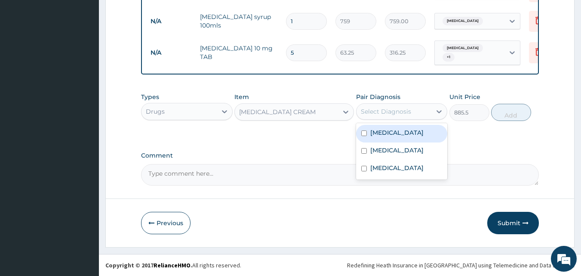
click at [367, 108] on div "Select Diagnosis" at bounding box center [386, 111] width 50 height 9
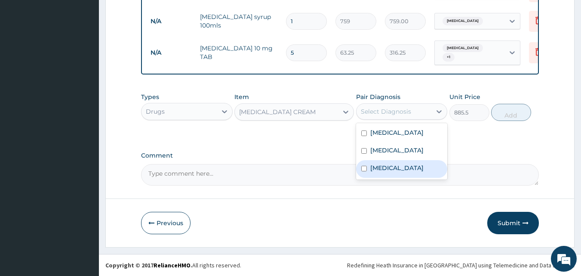
click at [387, 172] on label "Atopic dermatitis" at bounding box center [396, 167] width 53 height 9
checkbox input "true"
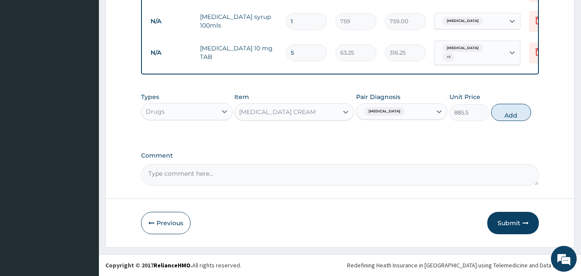
click at [513, 109] on button "Add" at bounding box center [511, 112] width 40 height 17
type input "0"
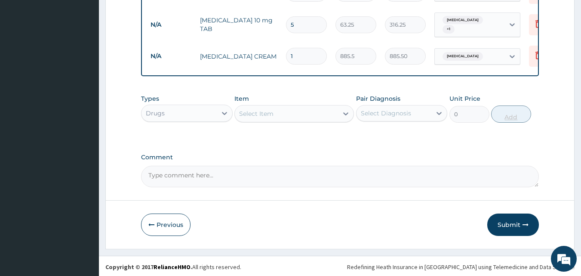
scroll to position [501, 0]
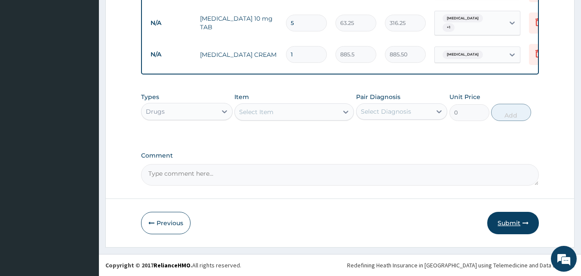
click at [515, 223] on button "Submit" at bounding box center [513, 223] width 52 height 22
